Goal: Information Seeking & Learning: Learn about a topic

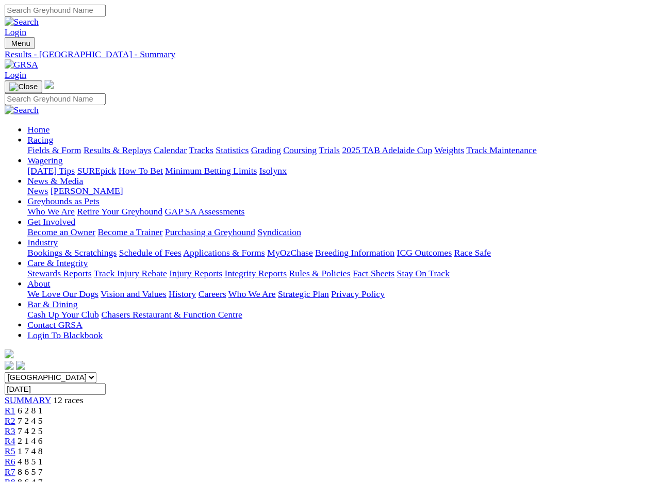
scroll to position [2, 0]
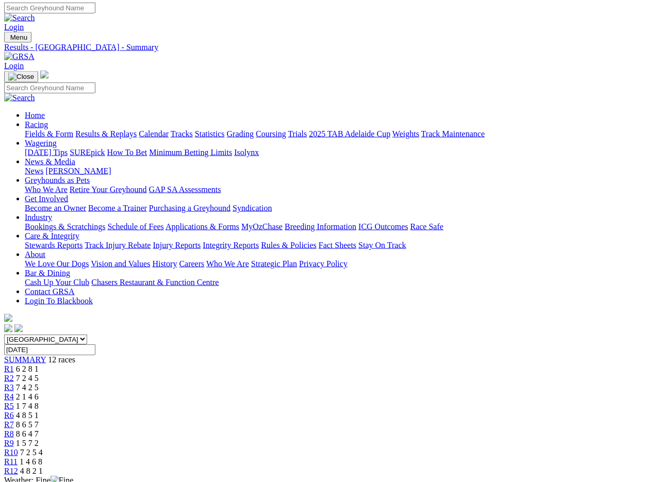
click at [35, 52] on img at bounding box center [19, 56] width 30 height 9
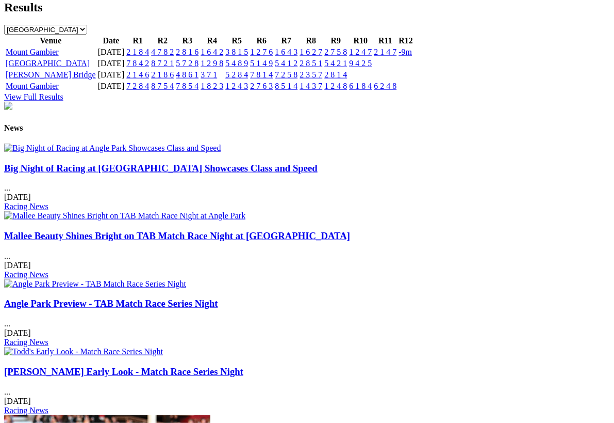
scroll to position [1163, 0]
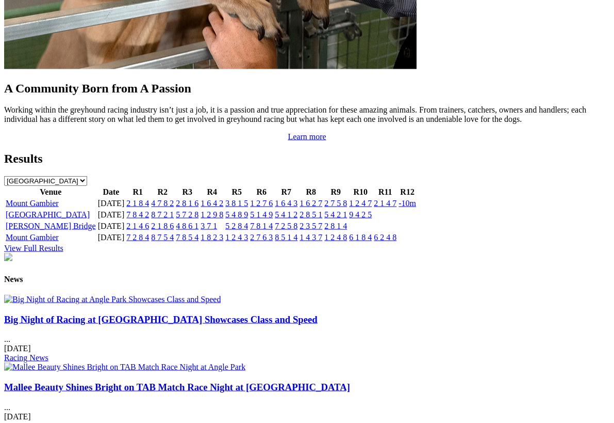
scroll to position [1012, 0]
click at [212, 381] on link "Mallee Beauty Shines Bright on TAB Match Race Night at [GEOGRAPHIC_DATA]" at bounding box center [177, 386] width 346 height 11
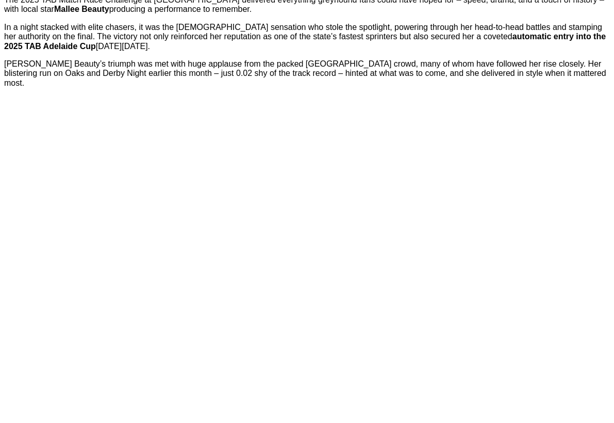
scroll to position [413, 0]
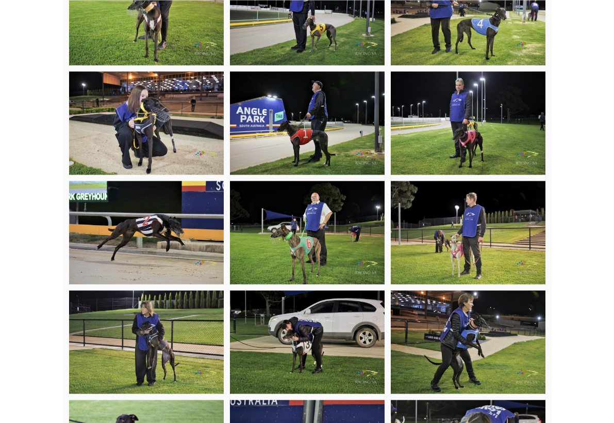
scroll to position [1881, 0]
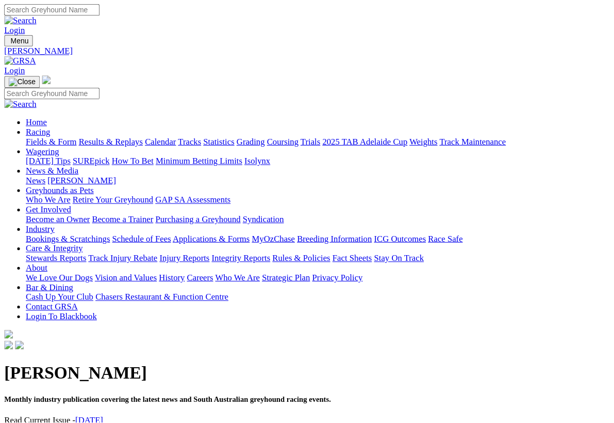
scroll to position [16, 0]
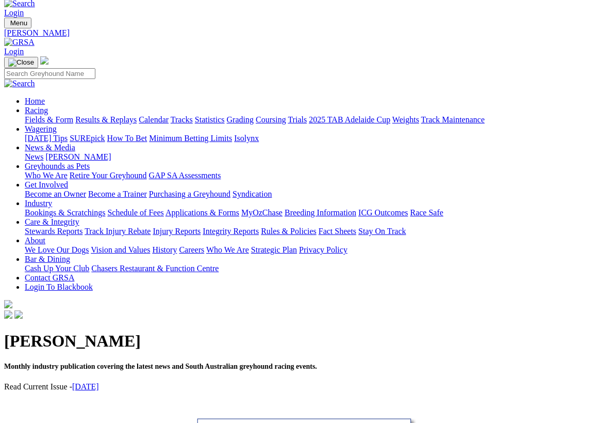
click at [99, 382] on link "[DATE]" at bounding box center [85, 386] width 27 height 9
